Goal: Navigation & Orientation: Find specific page/section

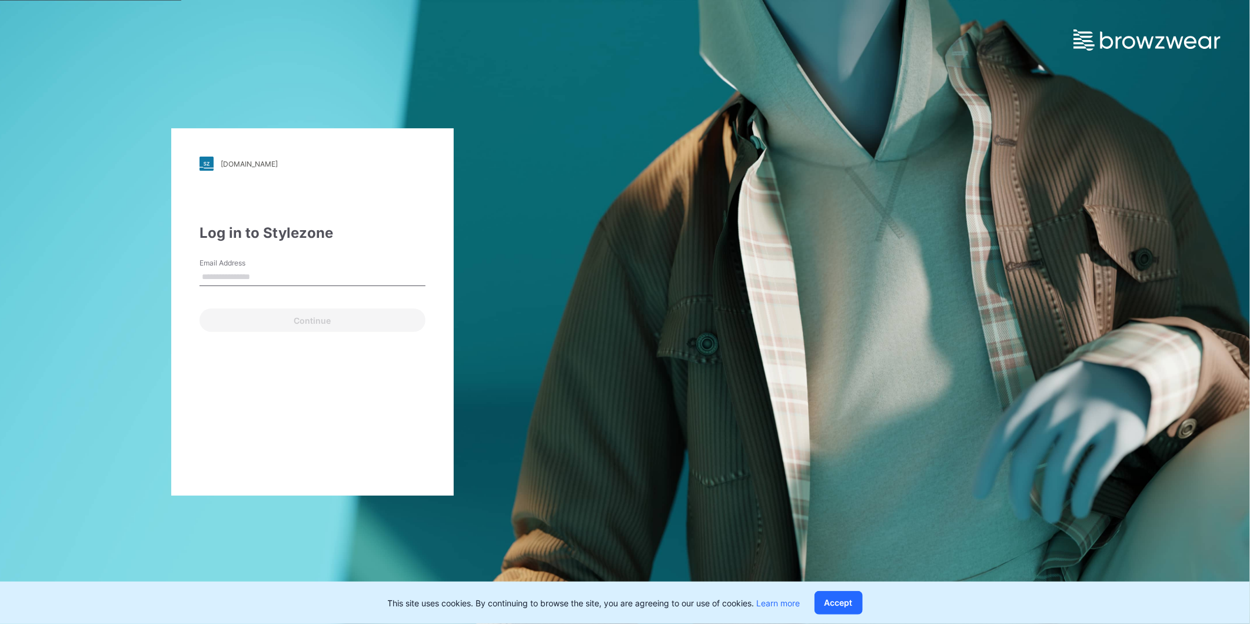
click at [218, 269] on input "Email Address" at bounding box center [312, 277] width 226 height 18
type input "**********"
click at [248, 318] on button "Continue" at bounding box center [312, 320] width 226 height 24
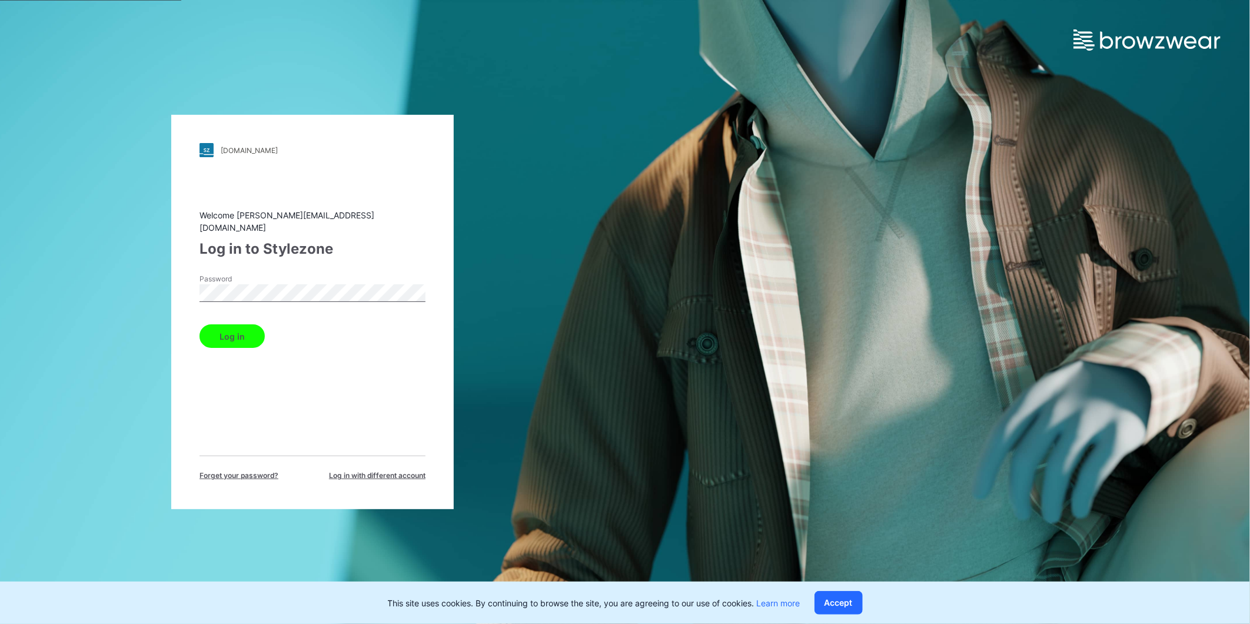
click at [112, 332] on div "walmart.stylezone.com Loading... Welcome rahul.singh@shahi.co.in Log in to Styl…" at bounding box center [312, 312] width 625 height 624
click at [221, 336] on button "Log in" at bounding box center [231, 336] width 65 height 24
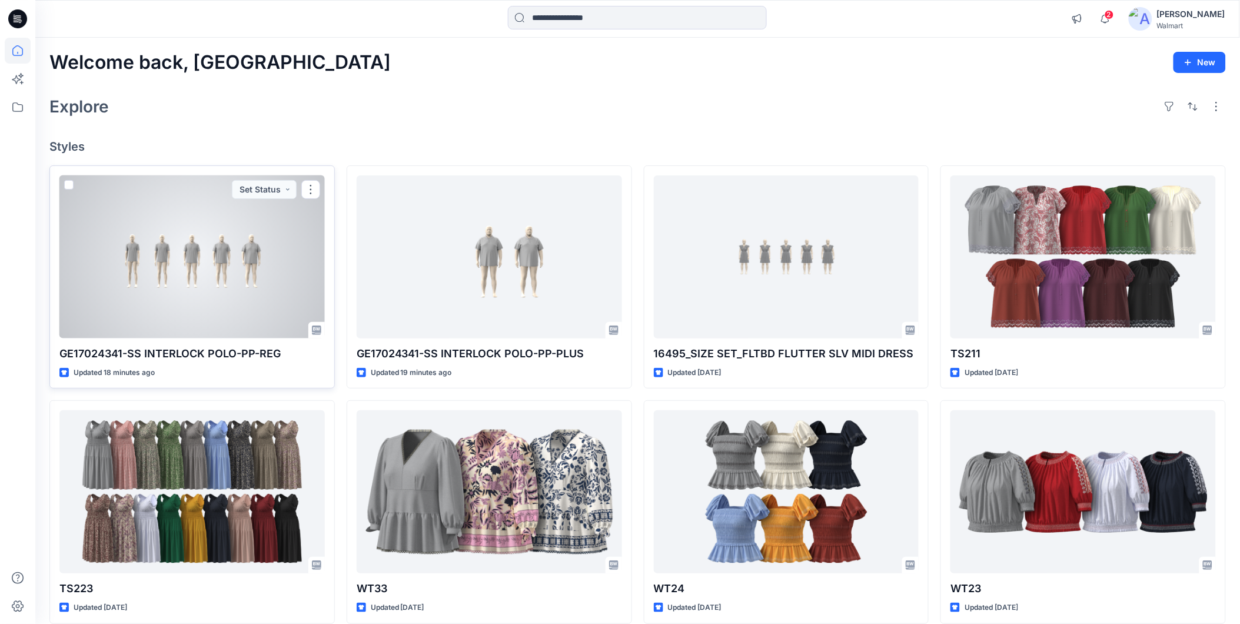
click at [228, 290] on div at bounding box center [191, 256] width 265 height 163
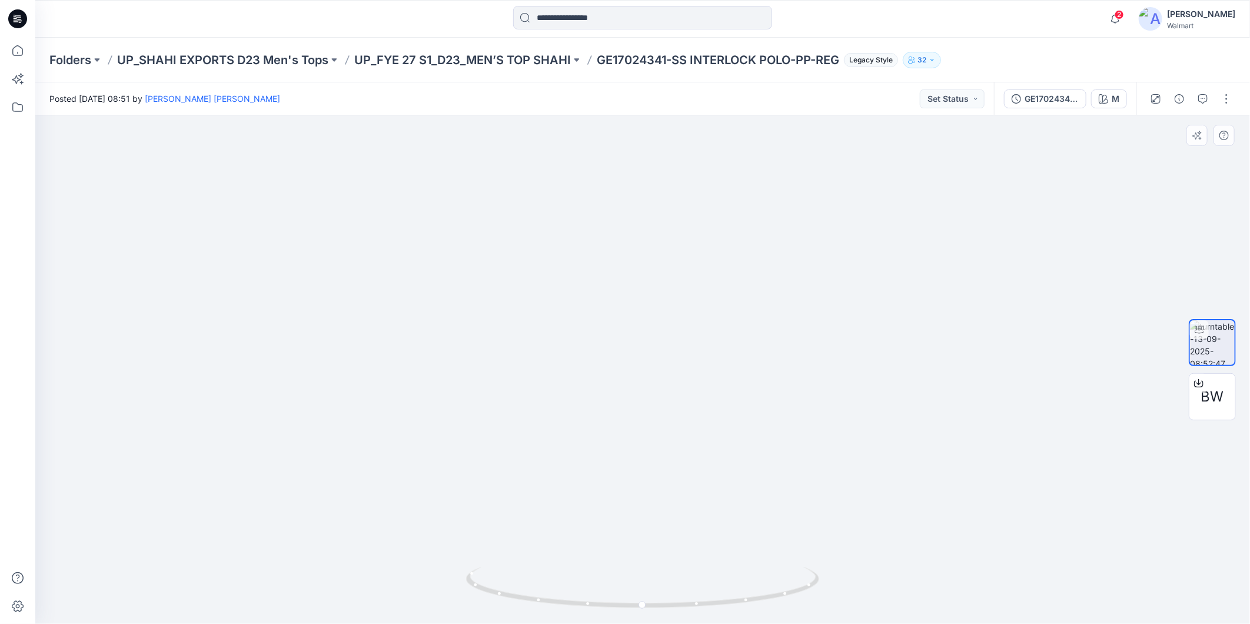
drag, startPoint x: 1126, startPoint y: 346, endPoint x: 680, endPoint y: 344, distance: 446.6
drag, startPoint x: 1129, startPoint y: 332, endPoint x: 1033, endPoint y: 330, distance: 95.9
drag, startPoint x: 790, startPoint y: 593, endPoint x: 813, endPoint y: 531, distance: 66.5
click at [813, 531] on div at bounding box center [642, 369] width 1214 height 508
click at [13, 49] on icon at bounding box center [17, 50] width 11 height 11
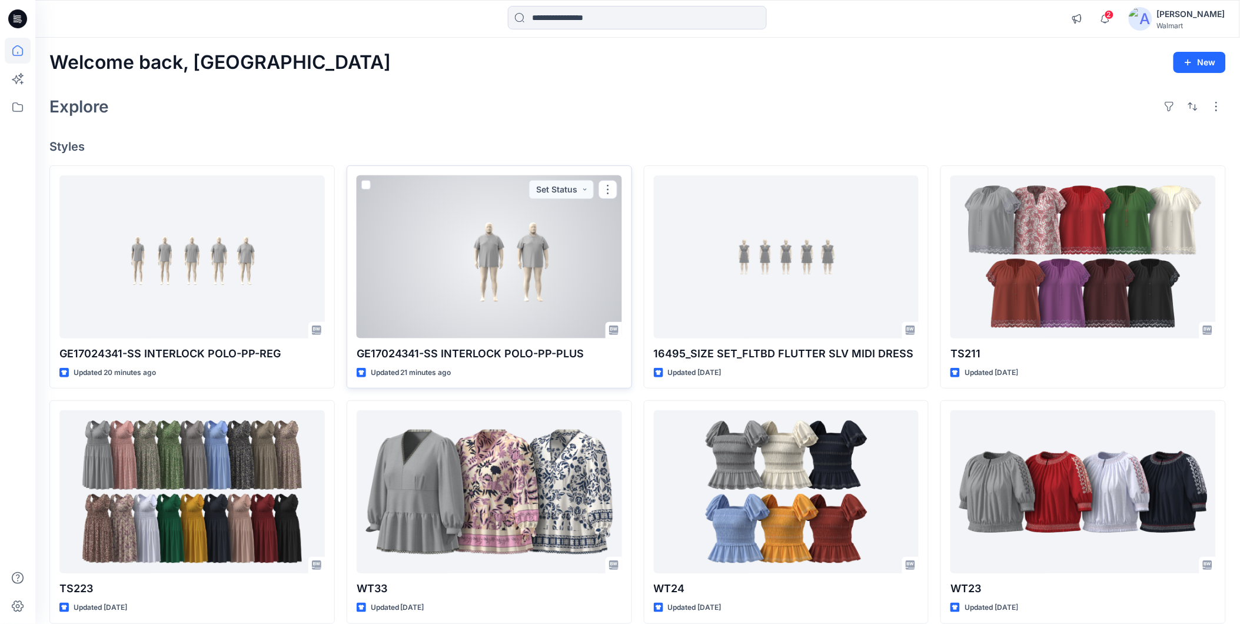
click at [488, 314] on div at bounding box center [489, 256] width 265 height 163
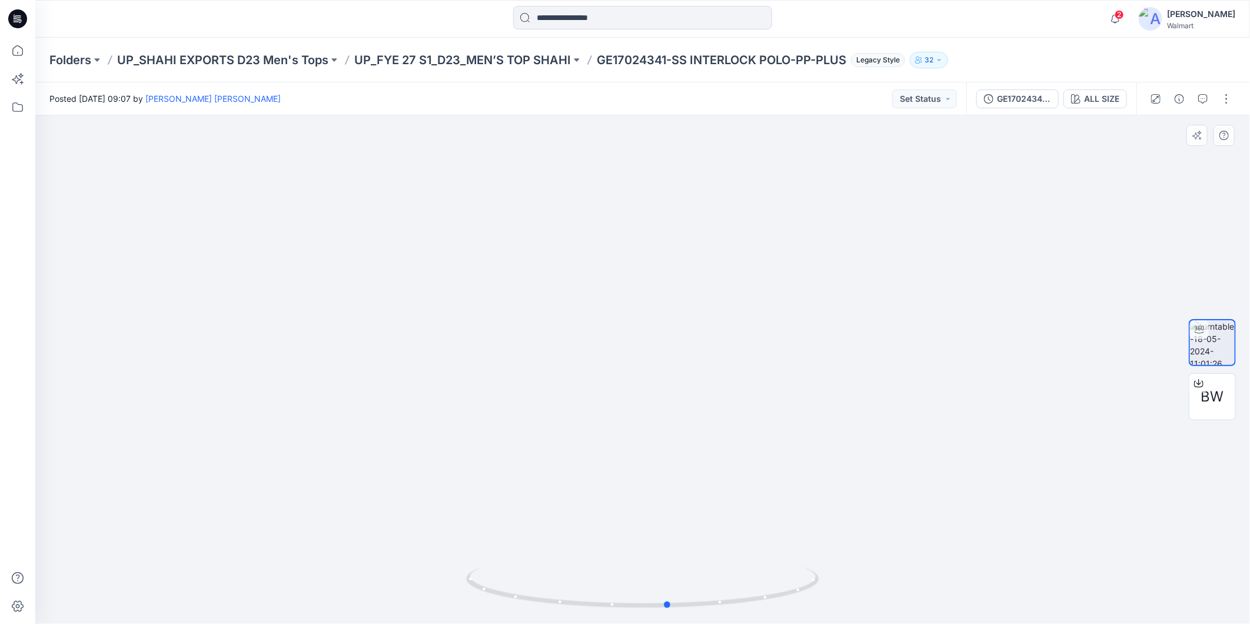
drag, startPoint x: 746, startPoint y: 603, endPoint x: 772, endPoint y: 522, distance: 85.2
click at [772, 522] on div at bounding box center [642, 369] width 1214 height 508
click at [19, 52] on icon at bounding box center [18, 51] width 26 height 26
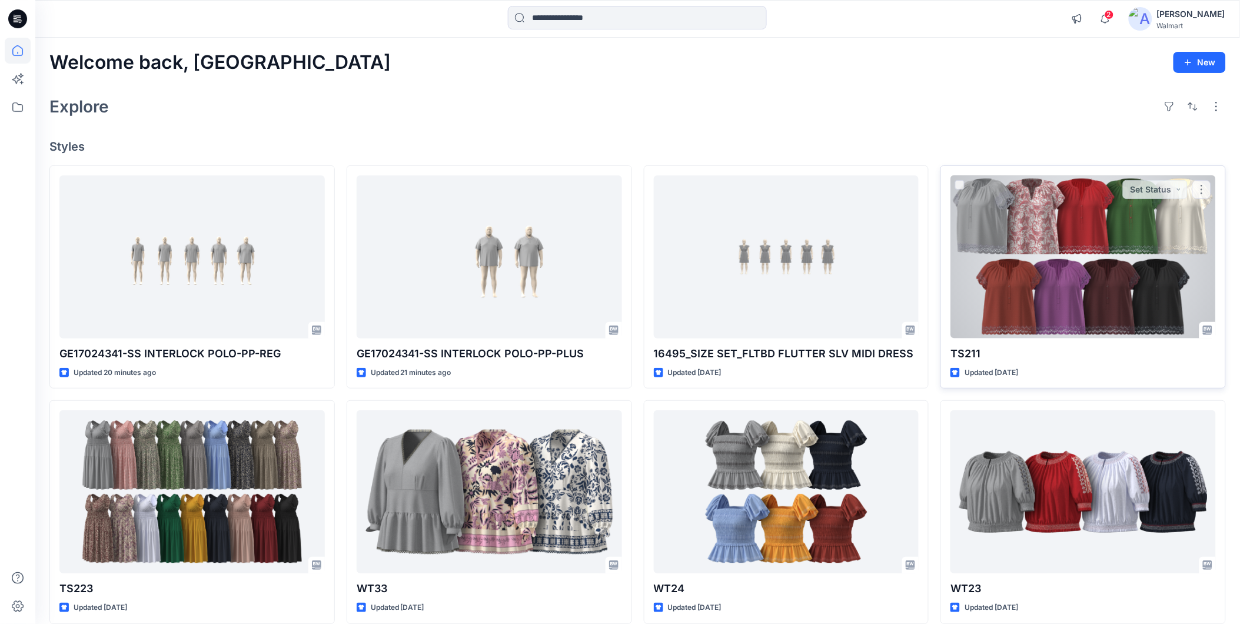
click at [972, 242] on div at bounding box center [1082, 256] width 265 height 163
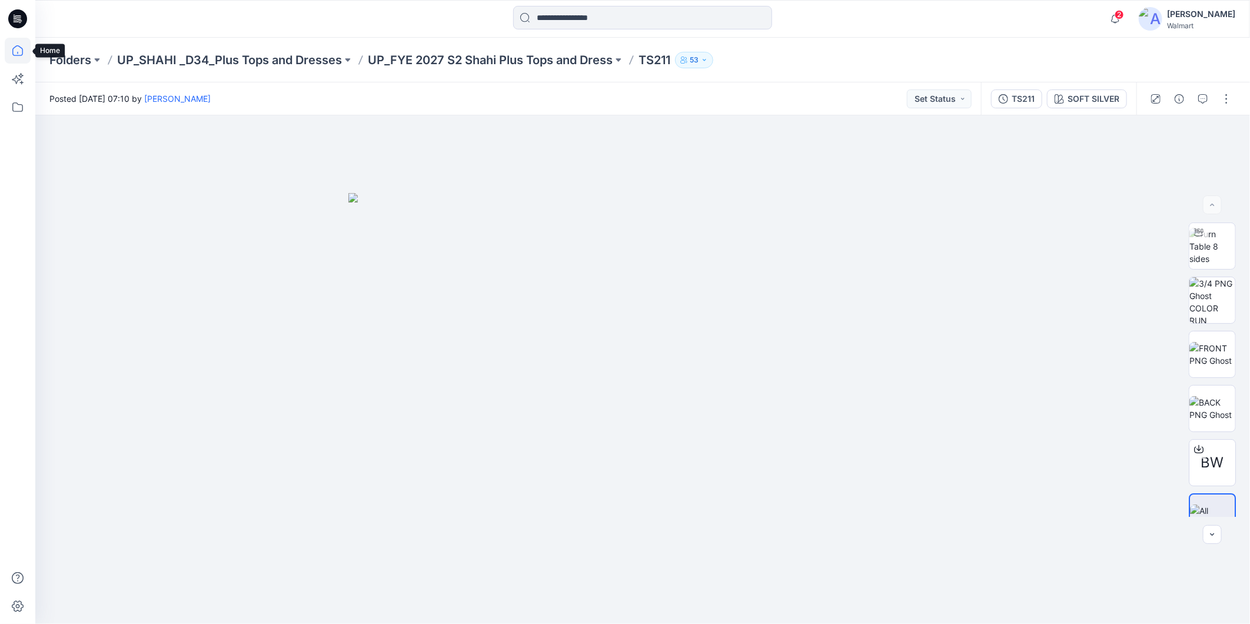
click at [16, 56] on icon at bounding box center [18, 51] width 26 height 26
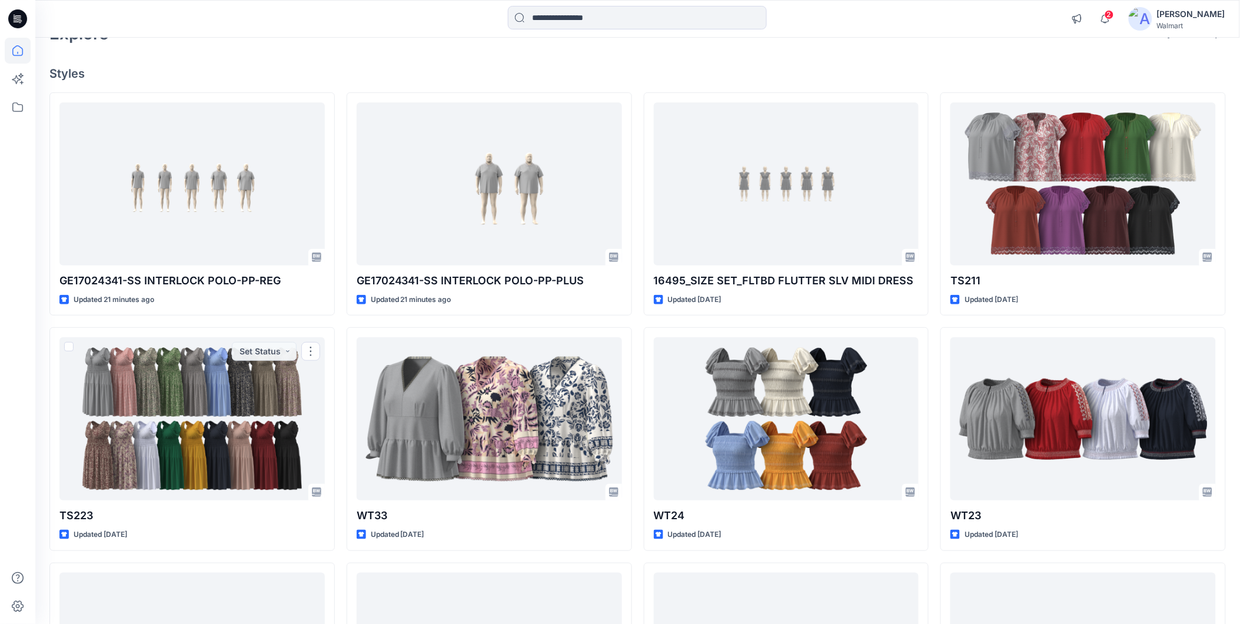
scroll to position [30, 0]
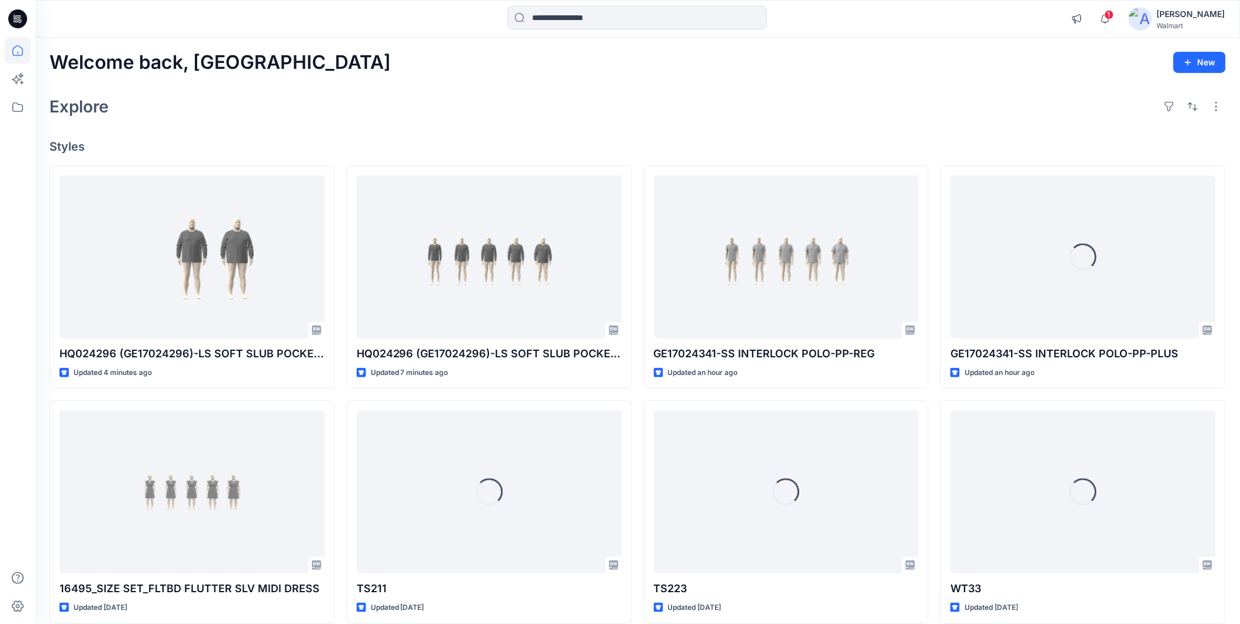
click at [1187, 14] on div "[PERSON_NAME]" at bounding box center [1191, 14] width 68 height 14
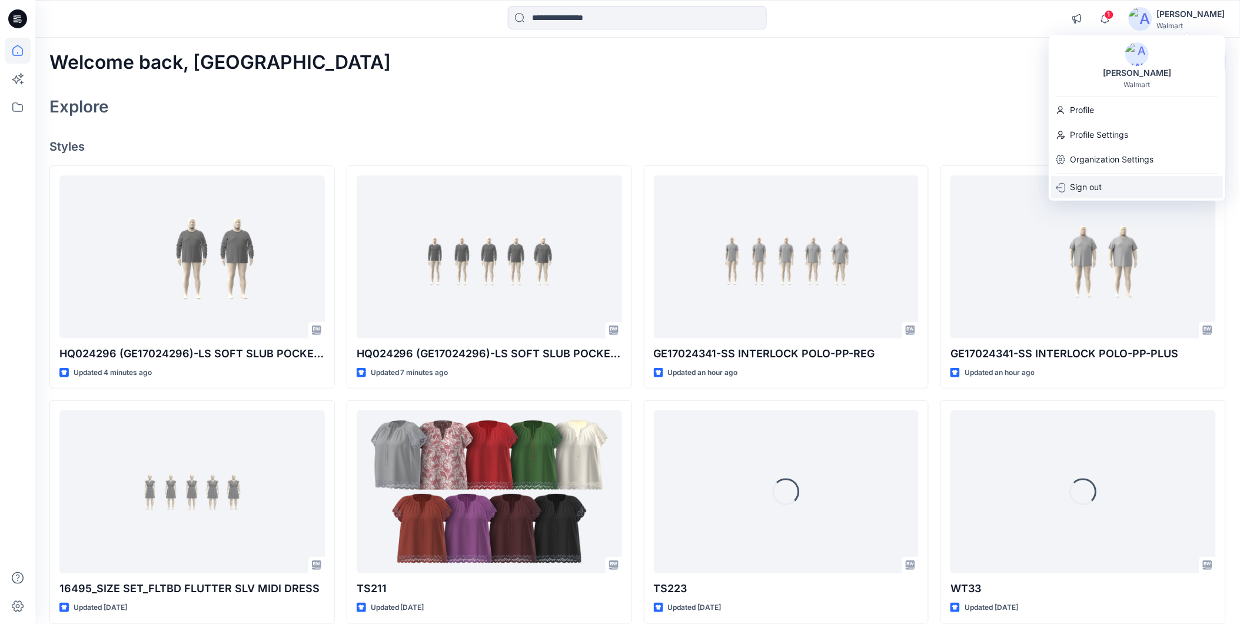
click at [1072, 188] on p "Sign out" at bounding box center [1086, 187] width 32 height 22
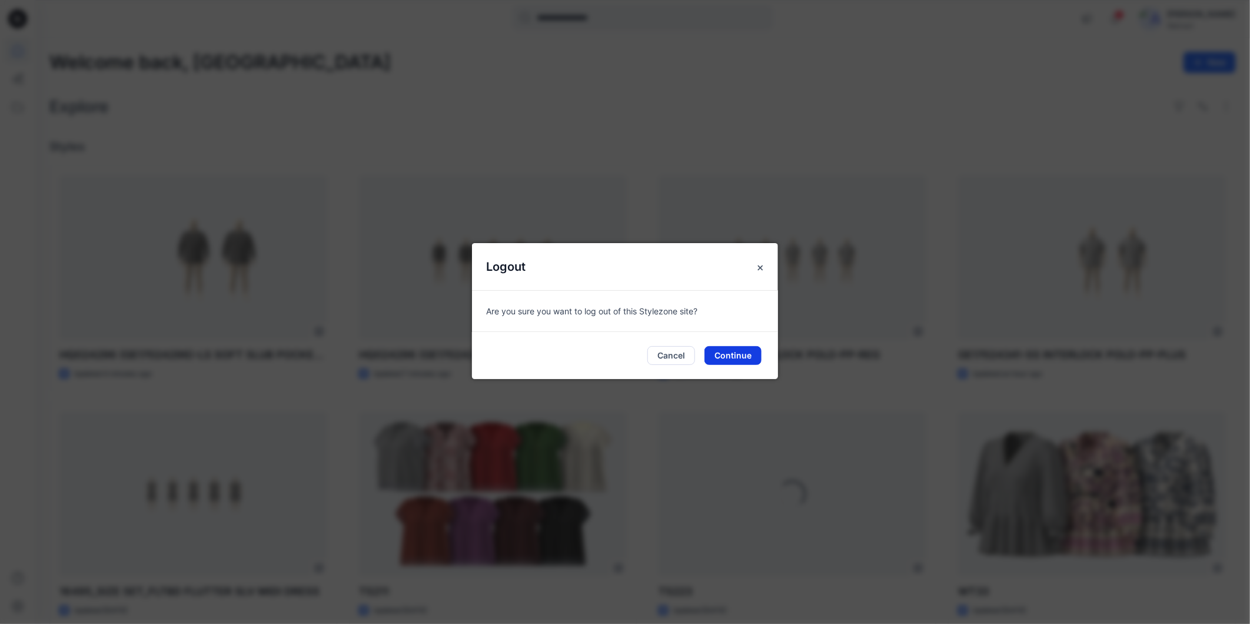
click at [731, 358] on button "Continue" at bounding box center [732, 355] width 57 height 19
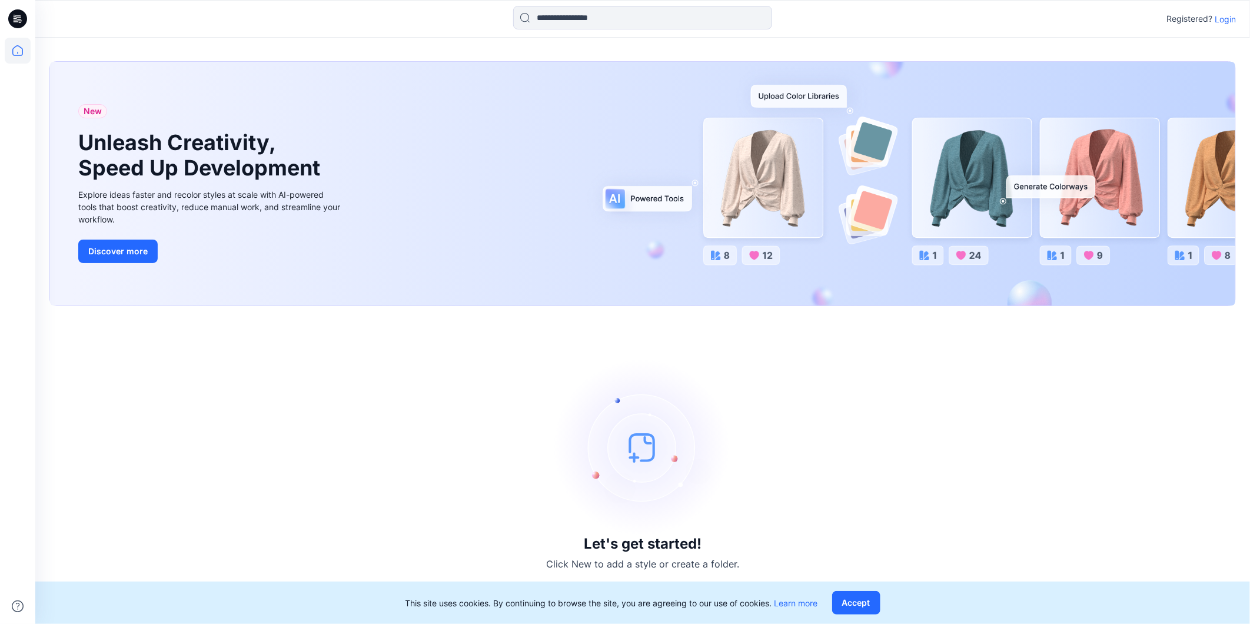
click at [1222, 16] on p "Login" at bounding box center [1224, 19] width 21 height 12
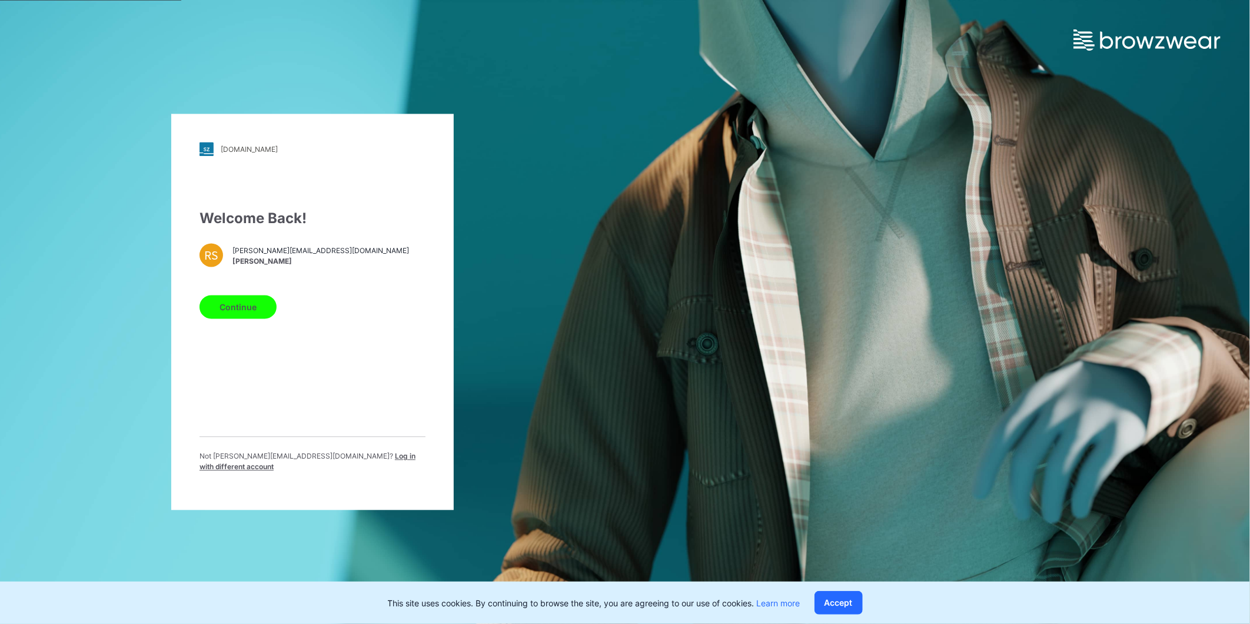
click at [342, 457] on span "Log in with different account" at bounding box center [307, 461] width 216 height 19
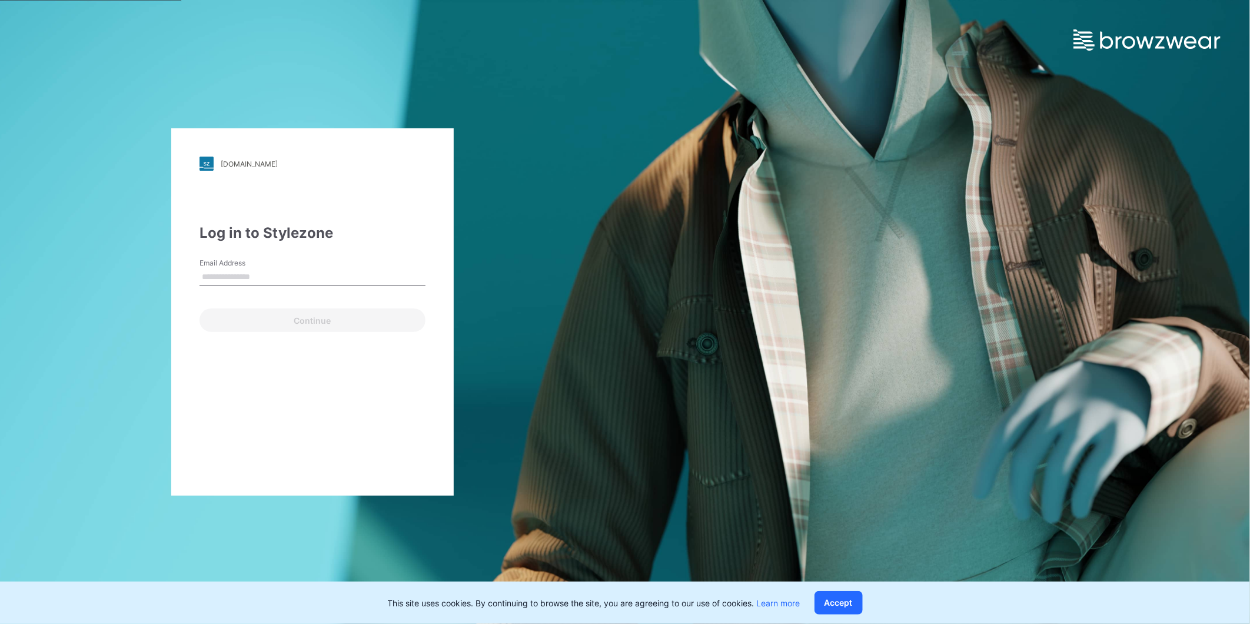
click at [262, 278] on input "Email Address" at bounding box center [312, 277] width 226 height 18
type input "**********"
click at [237, 325] on button "Continue" at bounding box center [312, 320] width 226 height 24
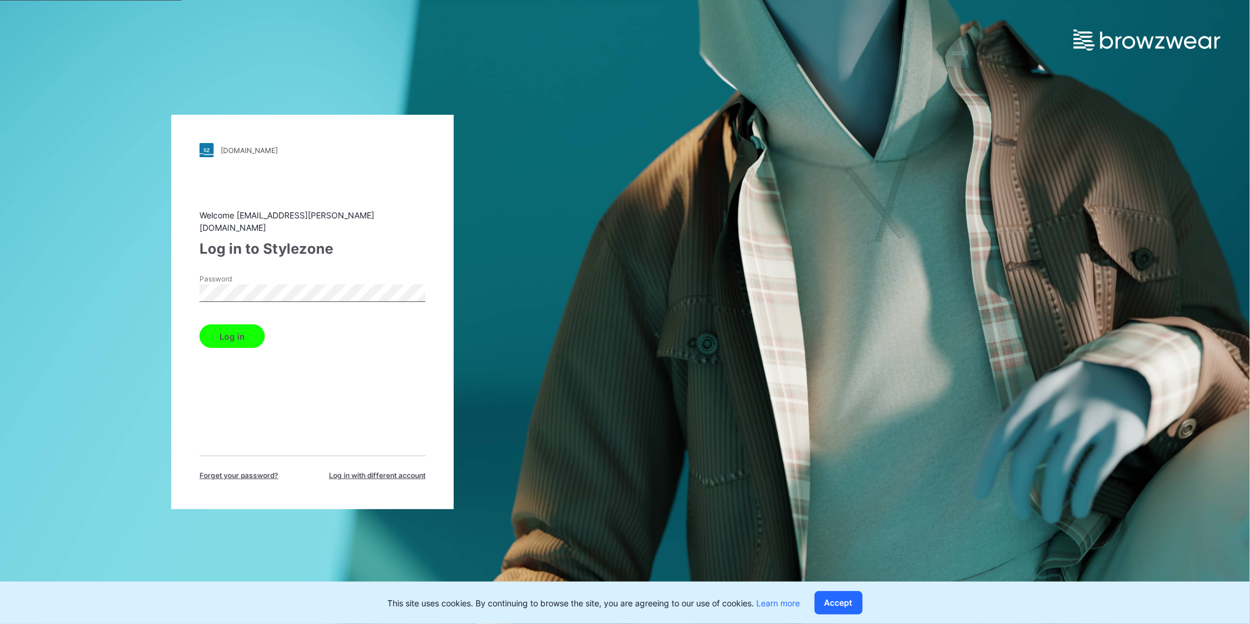
click at [237, 334] on button "Log in" at bounding box center [231, 336] width 65 height 24
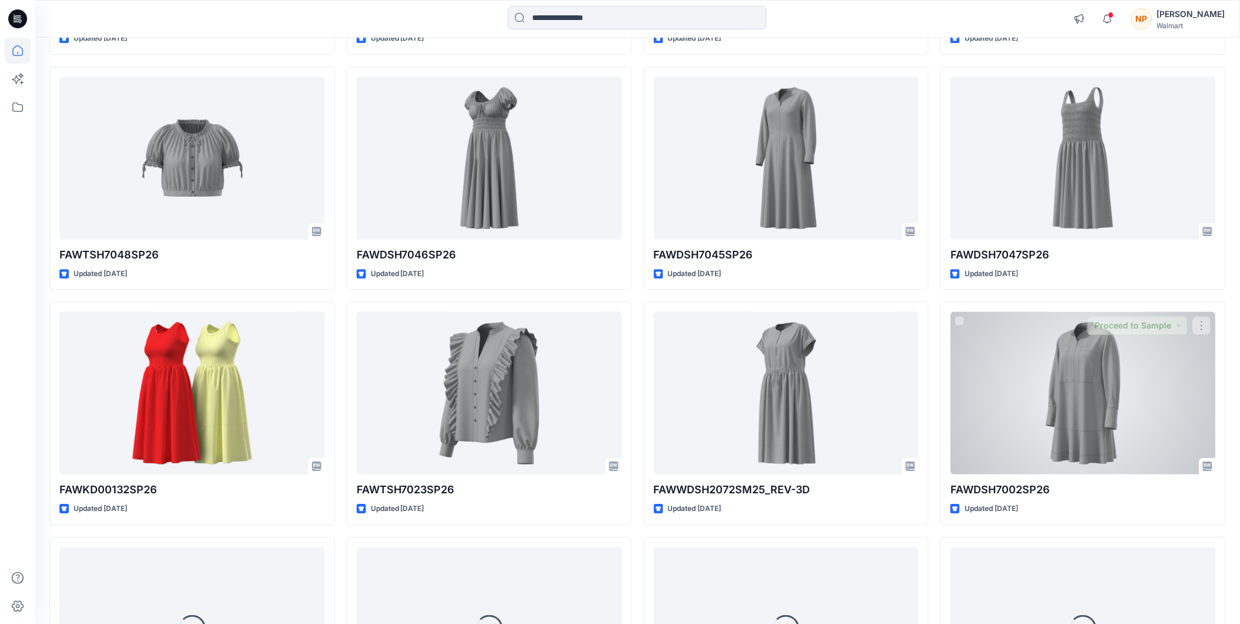
scroll to position [1062, 0]
